Goal: Task Accomplishment & Management: Use online tool/utility

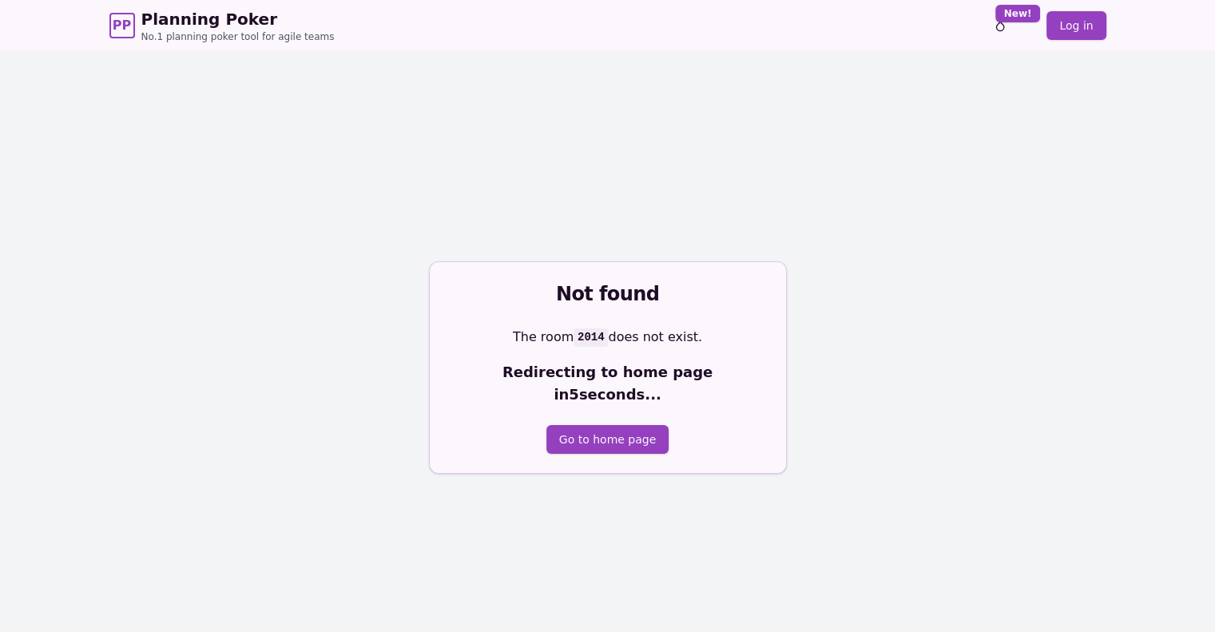
click at [773, 226] on div "Not found The room 2014 does not exist. Redirecting to home page in 5 seconds..…" at bounding box center [607, 367] width 1215 height 632
click at [644, 427] on button "Go to home page" at bounding box center [607, 439] width 122 height 29
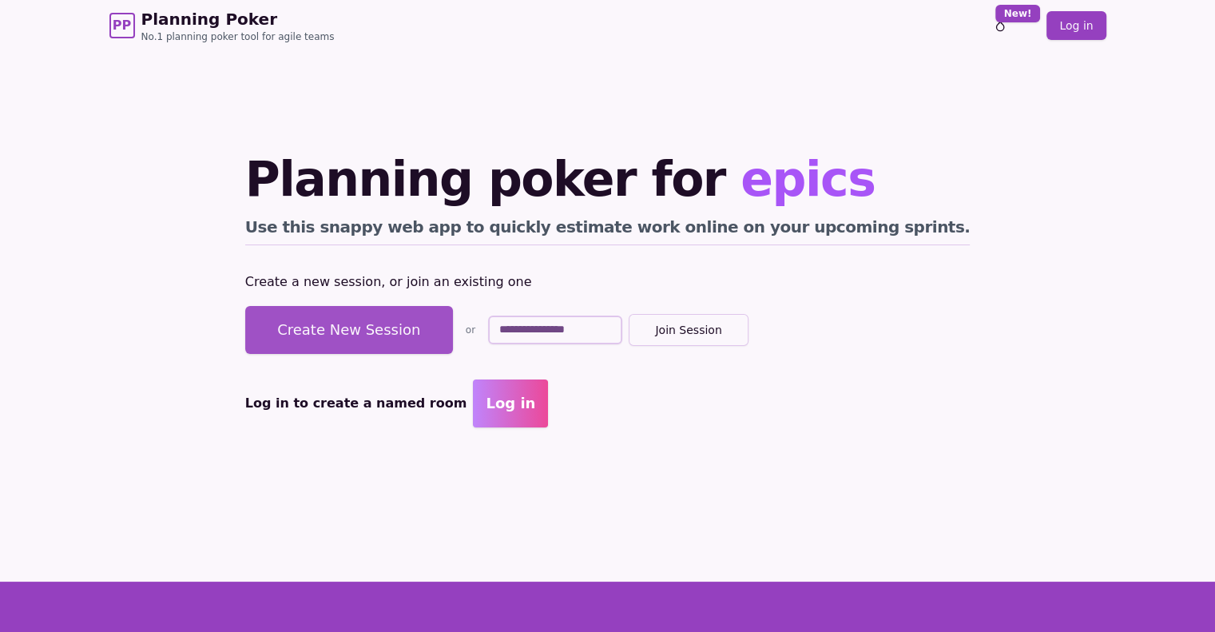
click at [453, 338] on button "Create New Session" at bounding box center [349, 330] width 208 height 48
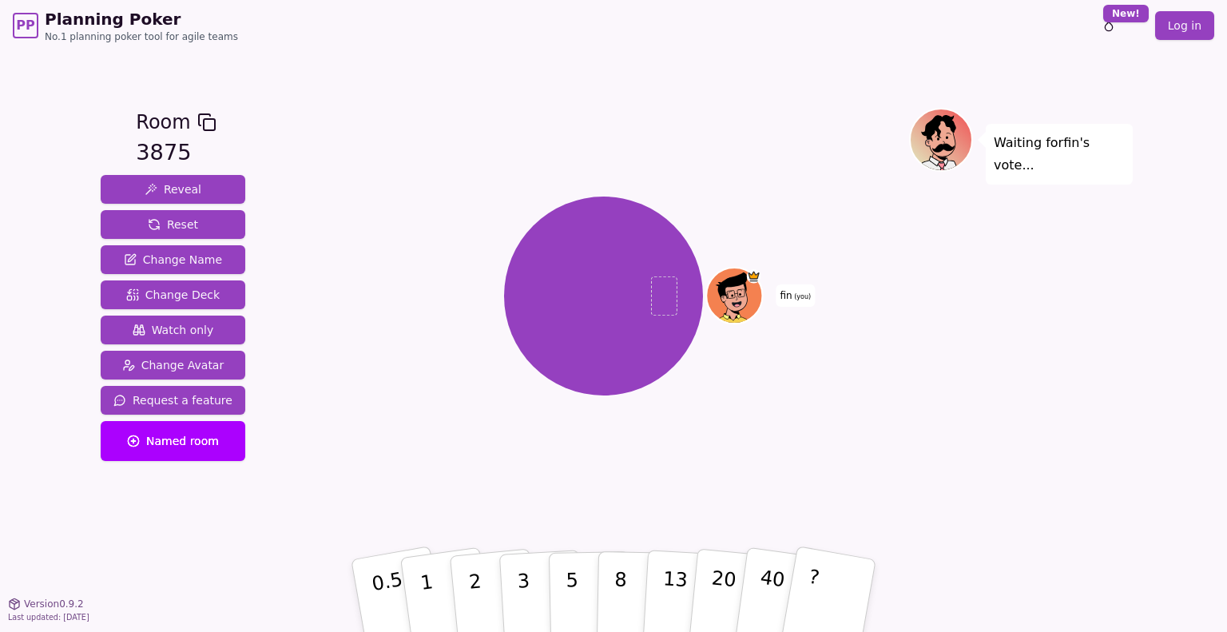
click at [379, 129] on div at bounding box center [603, 122] width 611 height 29
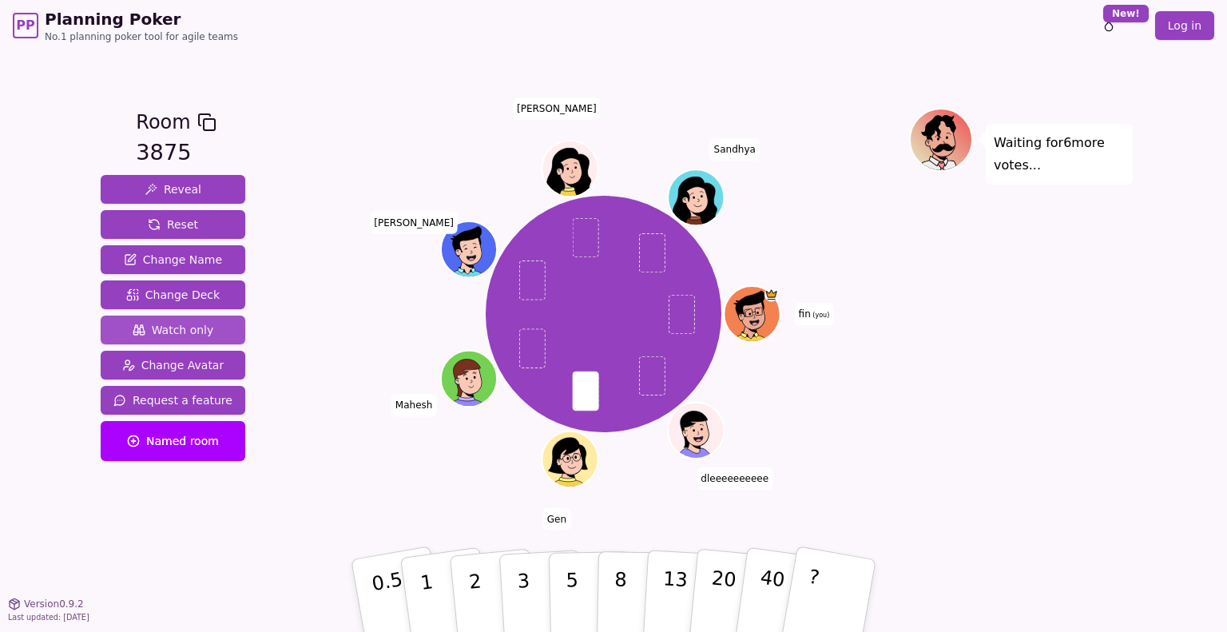
click at [196, 331] on span "Watch only" at bounding box center [173, 330] width 81 height 16
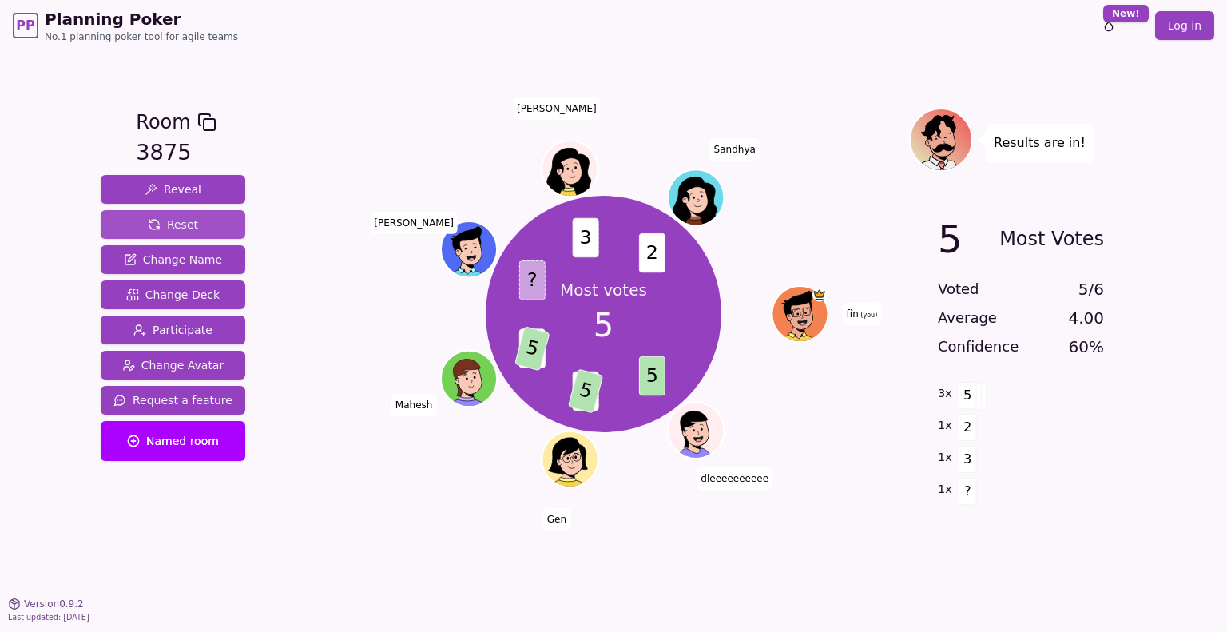
click at [167, 222] on span "Reset" at bounding box center [173, 224] width 50 height 16
